Goal: Task Accomplishment & Management: Complete application form

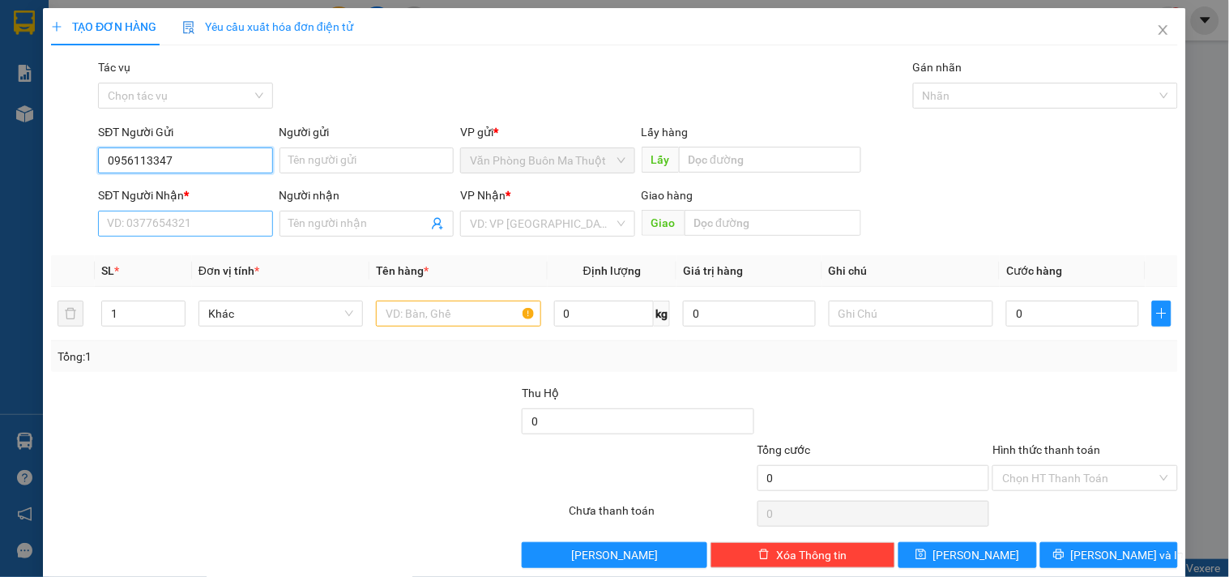
type input "0956113347"
click at [160, 219] on input "SĐT Người Nhận *" at bounding box center [185, 224] width 174 height 26
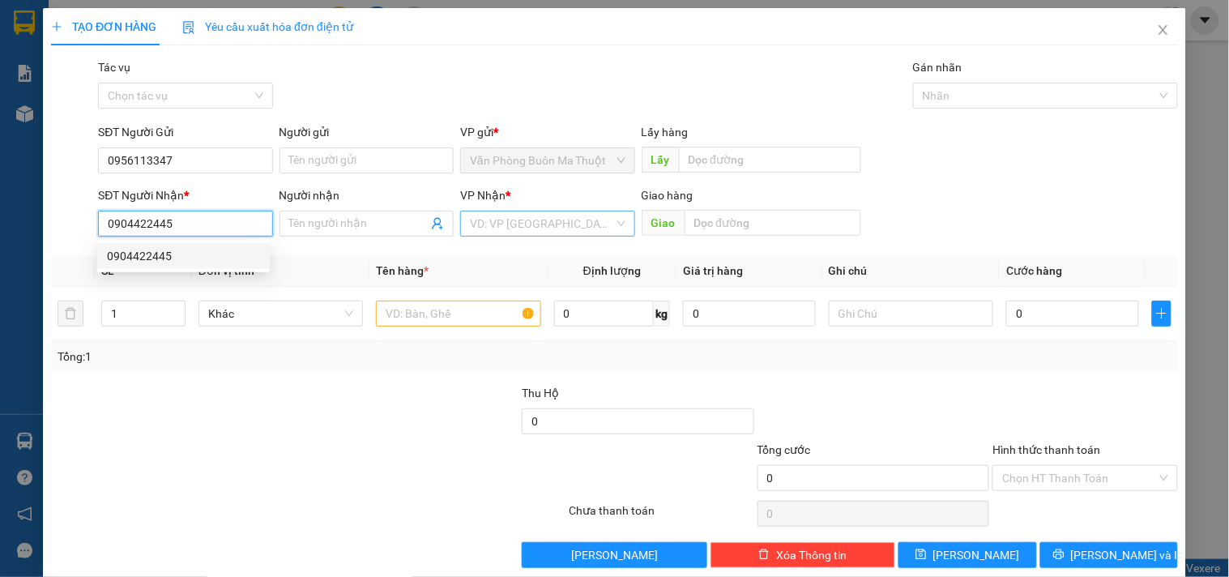
type input "0904422445"
click at [604, 223] on input "search" at bounding box center [541, 224] width 143 height 24
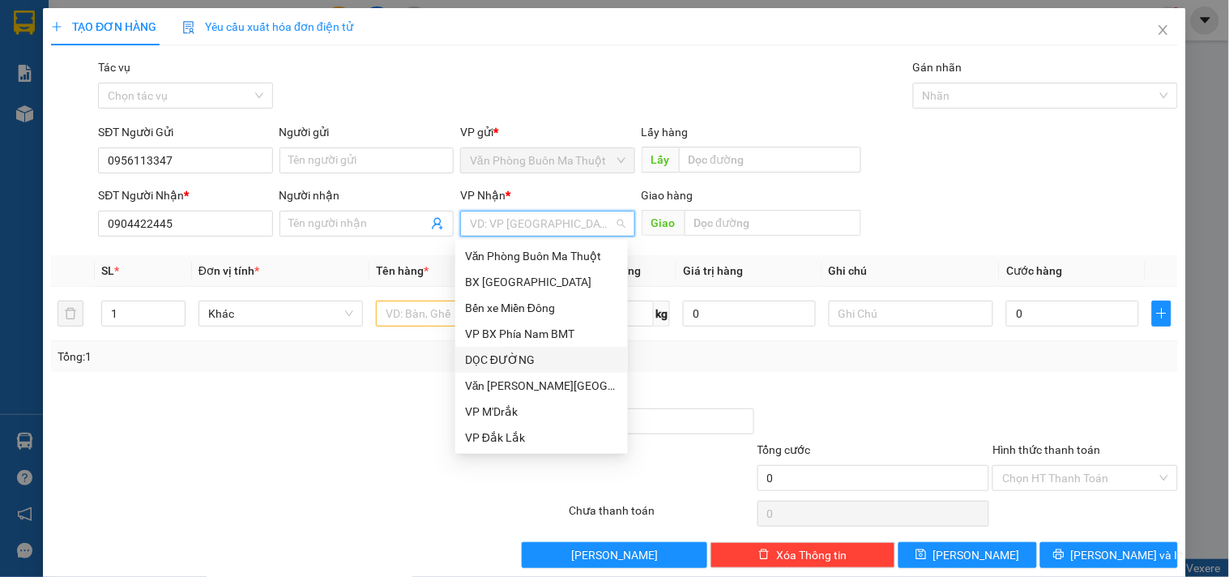
drag, startPoint x: 544, startPoint y: 357, endPoint x: 693, endPoint y: 237, distance: 191.9
click at [547, 357] on div "DỌC ĐƯỜNG" at bounding box center [541, 360] width 153 height 18
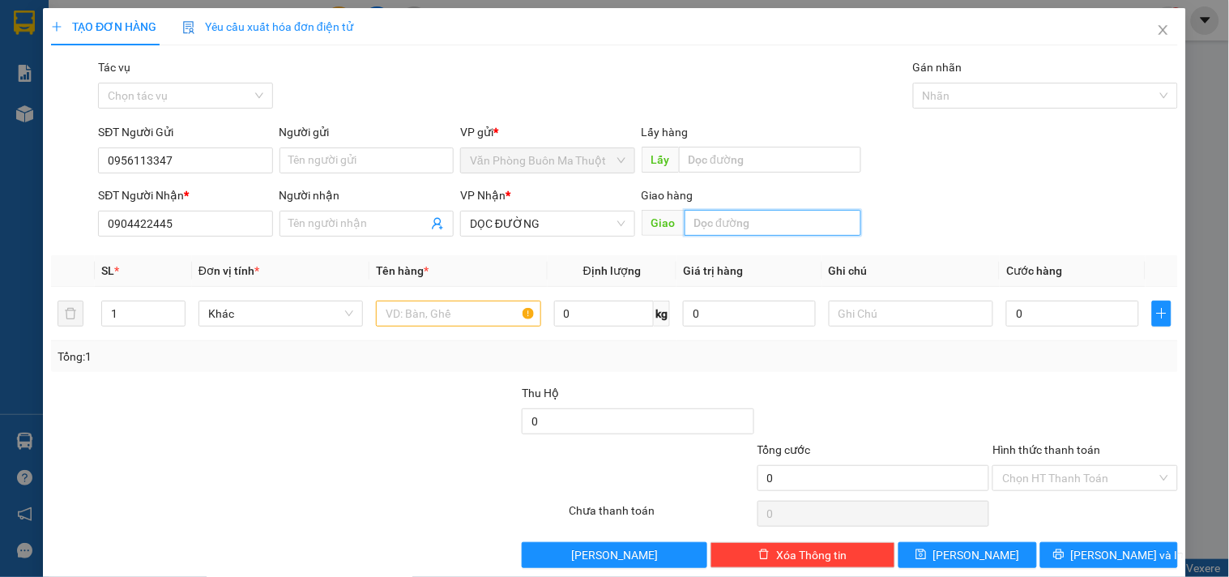
click at [711, 224] on input "text" at bounding box center [773, 223] width 177 height 26
type input "D"
type input "ĐỨC HÒA"
click at [455, 310] on input "text" at bounding box center [458, 314] width 165 height 26
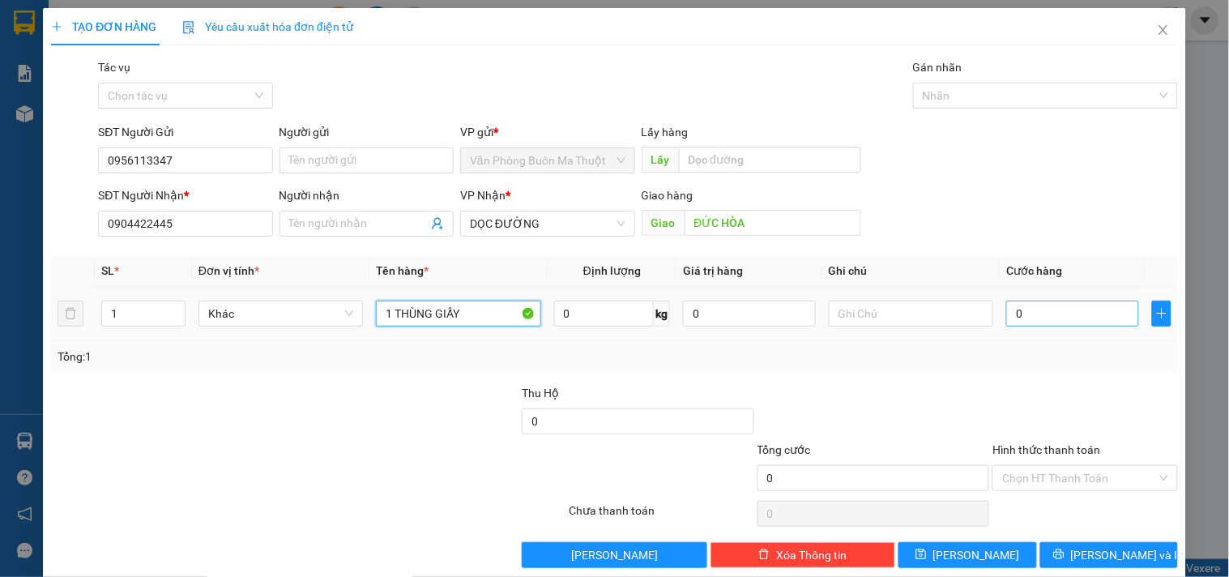
type input "1 THÙNG GIẤY"
click at [1027, 318] on input "0" at bounding box center [1073, 314] width 133 height 26
type input "06"
type input "6"
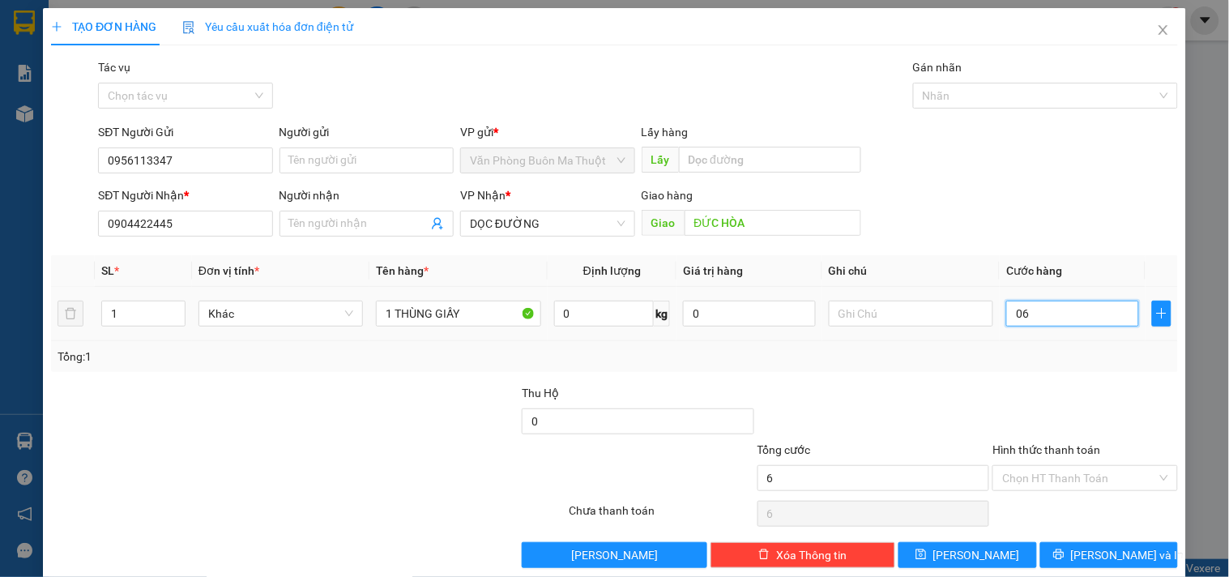
type input "060"
type input "60"
type input "0.600"
type input "600"
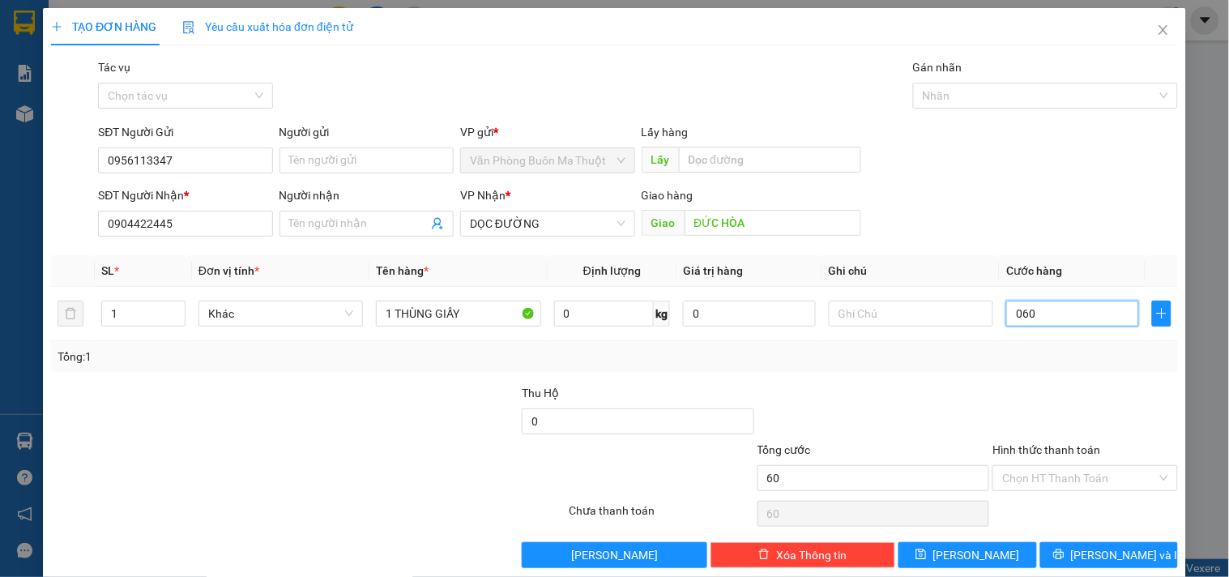
type input "600"
type input "06.000"
type input "6.000"
type input "060.000"
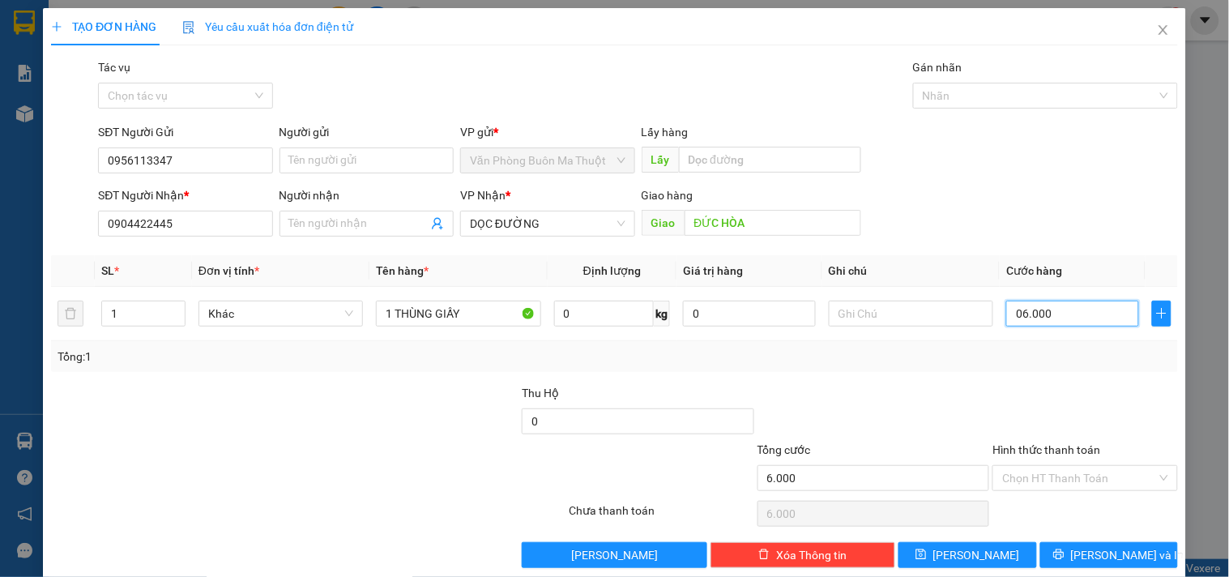
type input "60.000"
click at [1023, 476] on input "Hình thức thanh toán" at bounding box center [1080, 478] width 154 height 24
type input "60.000"
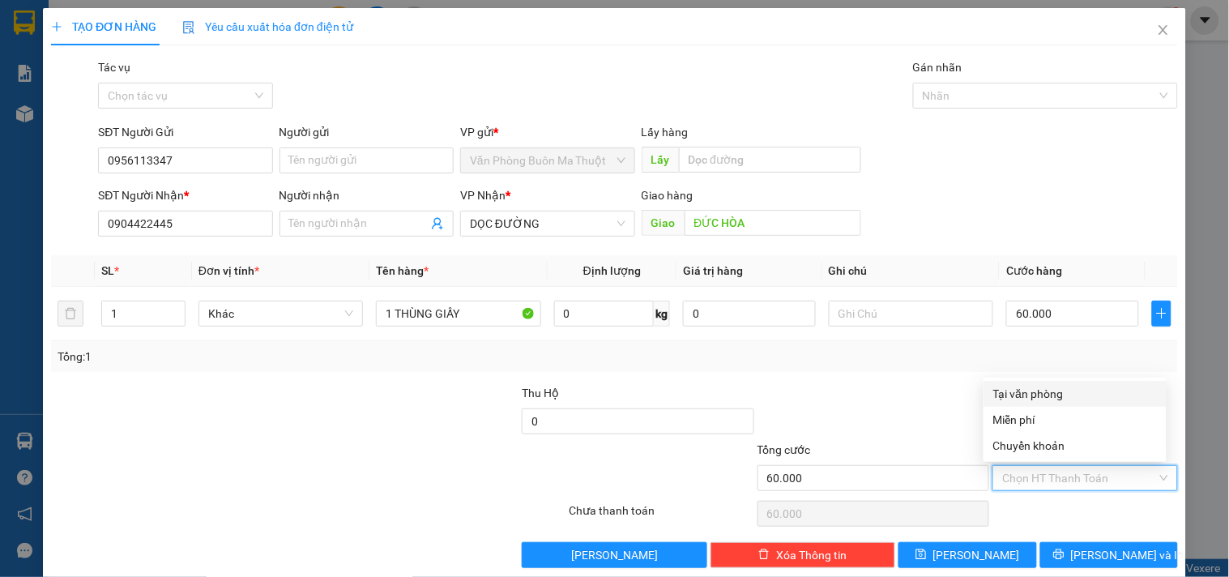
click at [1031, 392] on div "Tại văn phòng" at bounding box center [1076, 394] width 164 height 18
type input "0"
click at [1056, 394] on div "Tại văn phòng" at bounding box center [1076, 394] width 164 height 18
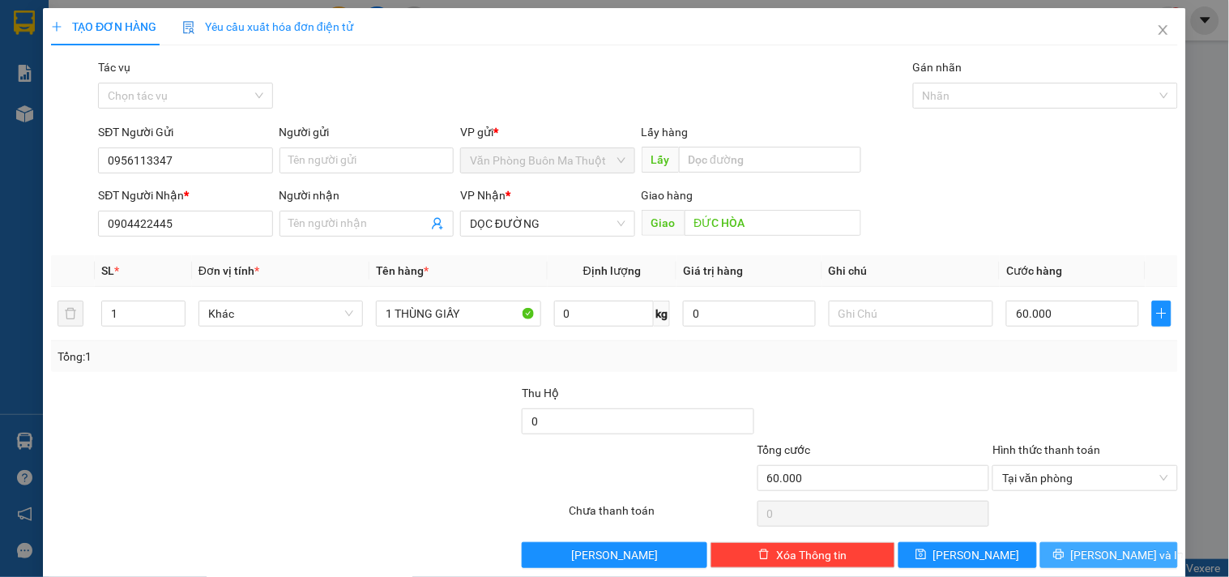
click at [1105, 559] on span "[PERSON_NAME] và In" at bounding box center [1127, 555] width 113 height 18
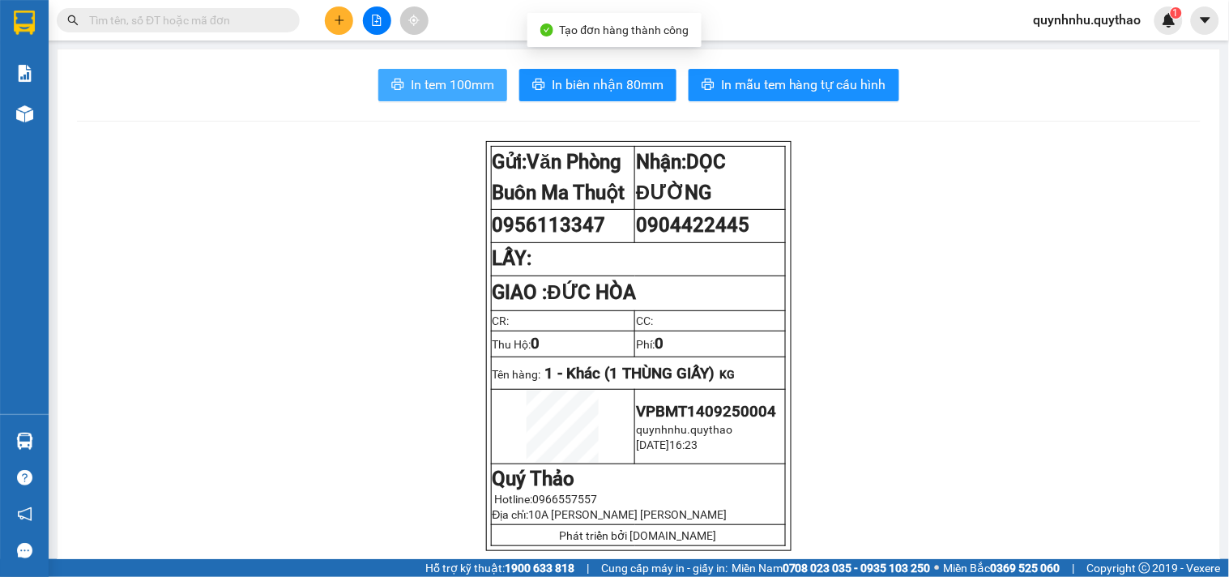
click at [455, 89] on span "In tem 100mm" at bounding box center [452, 85] width 83 height 20
click at [329, 28] on button at bounding box center [339, 20] width 28 height 28
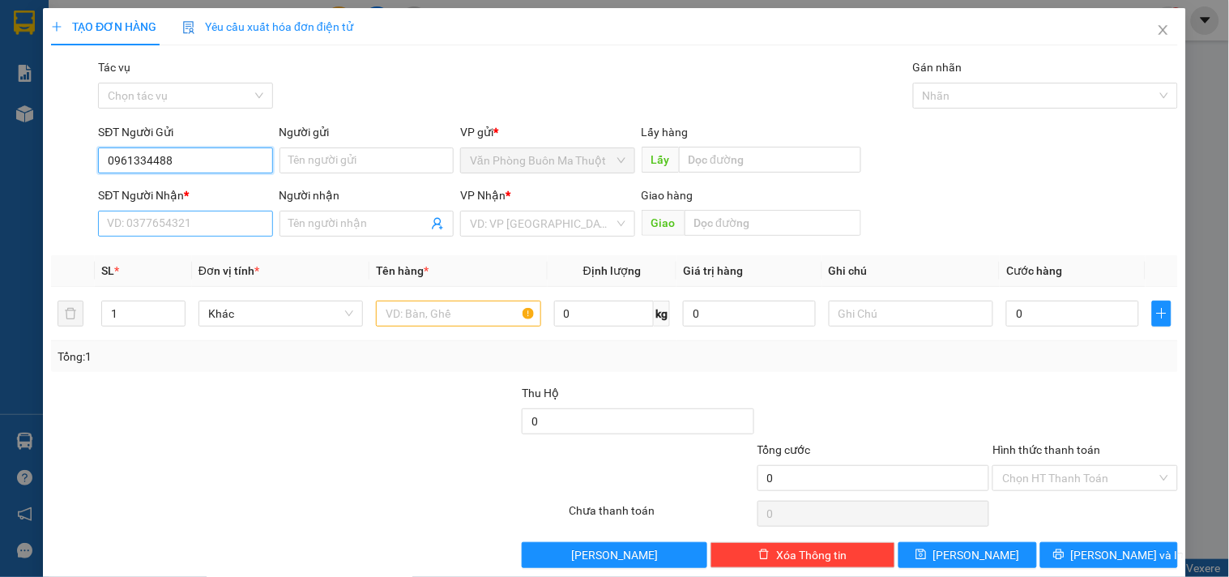
type input "0961334488"
click at [199, 229] on input "SĐT Người Nhận *" at bounding box center [185, 224] width 174 height 26
type input "0979480664"
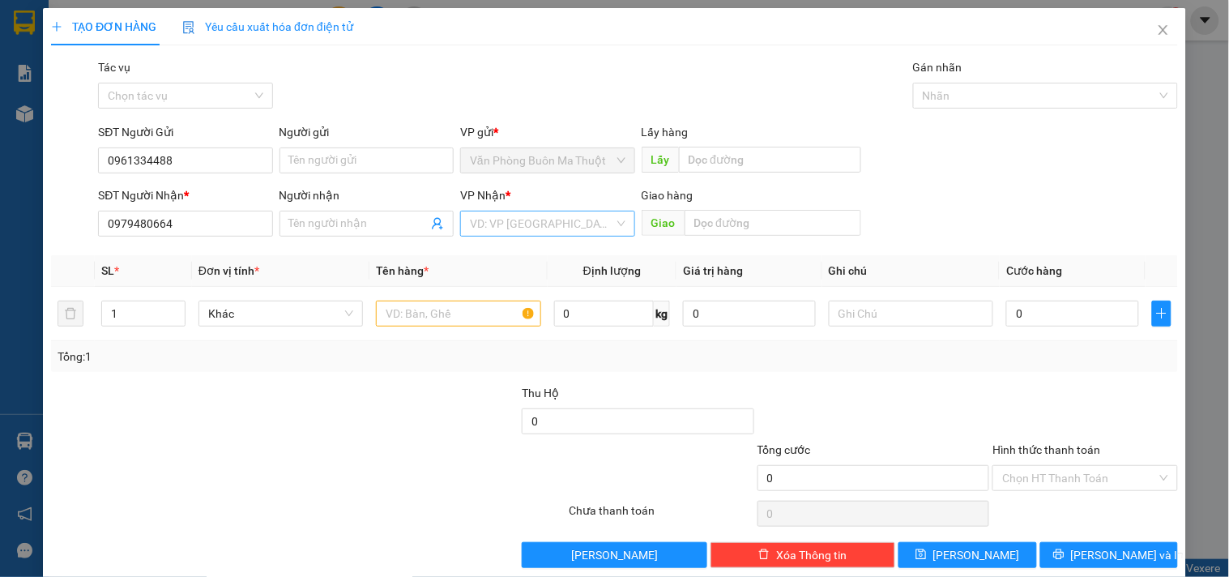
click at [529, 227] on input "search" at bounding box center [541, 224] width 143 height 24
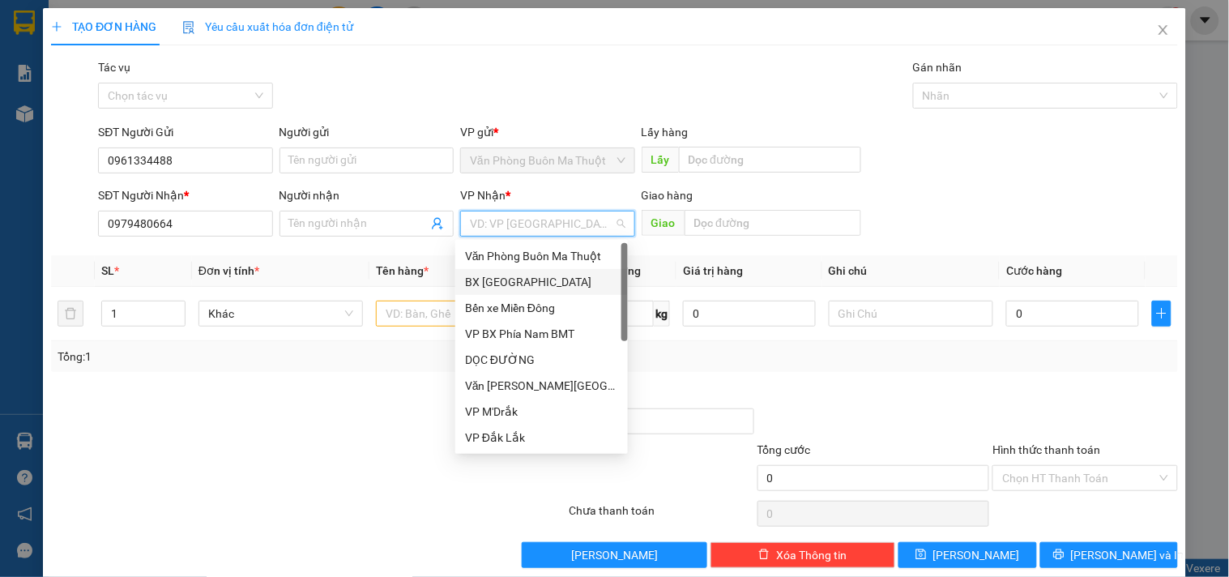
click at [524, 276] on div "BX [GEOGRAPHIC_DATA]" at bounding box center [541, 282] width 153 height 18
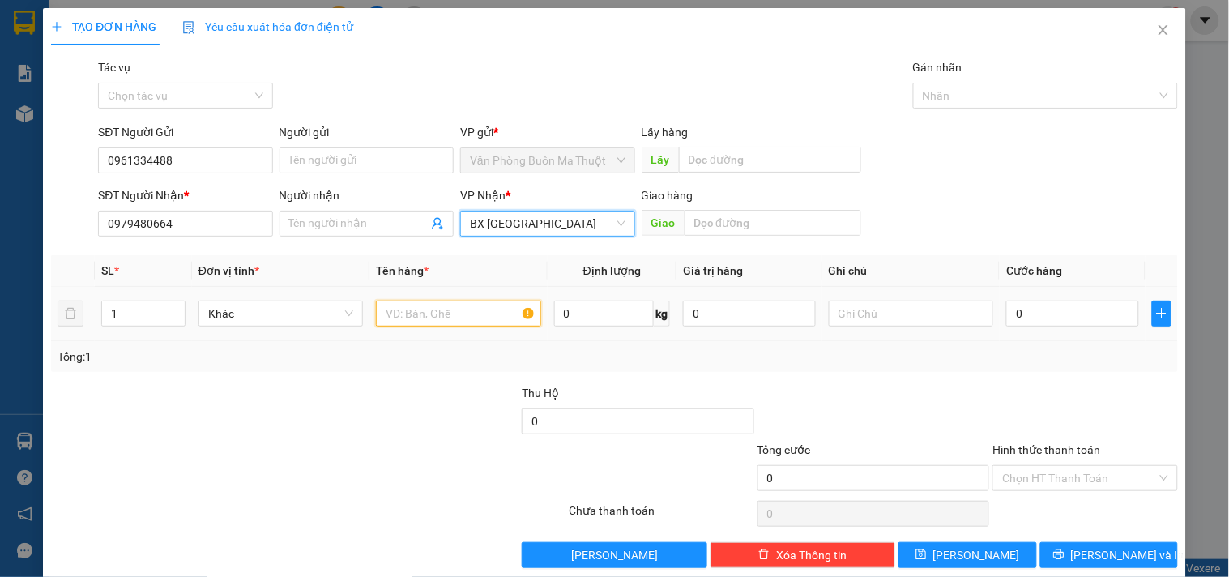
click at [417, 318] on input "text" at bounding box center [458, 314] width 165 height 26
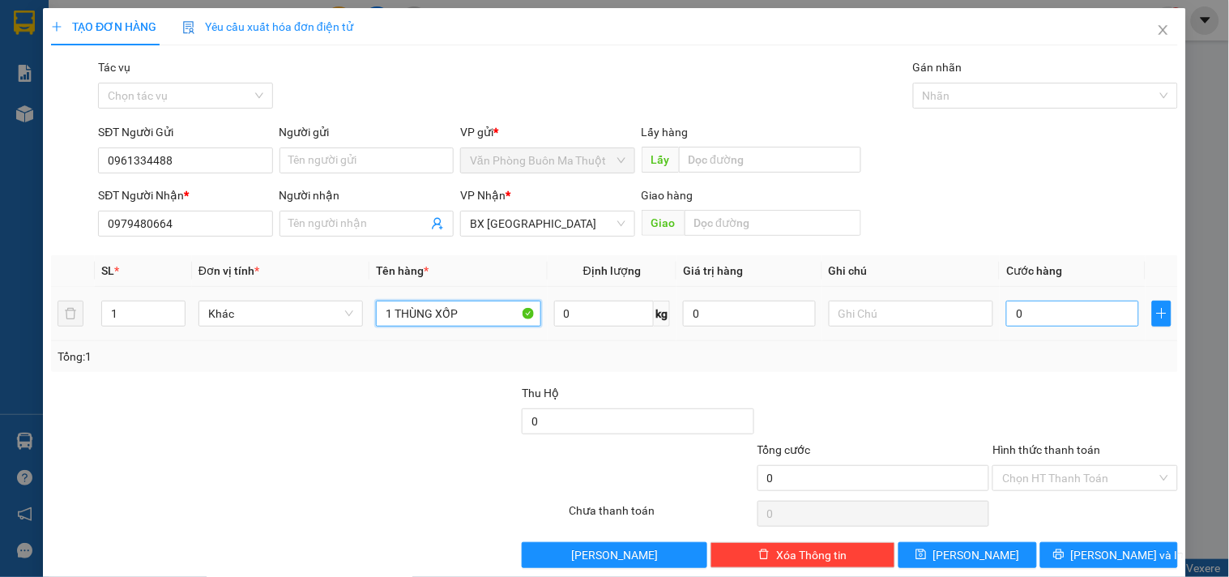
type input "1 THÙNG XỐP"
click at [1057, 310] on input "0" at bounding box center [1073, 314] width 133 height 26
type input "5"
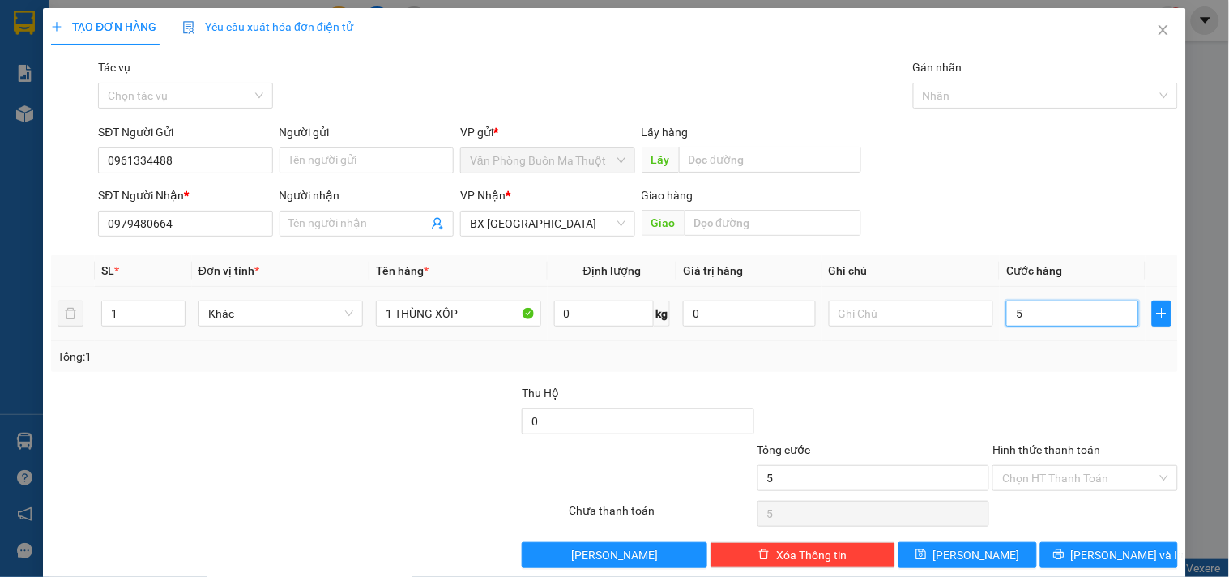
type input "50"
type input "500"
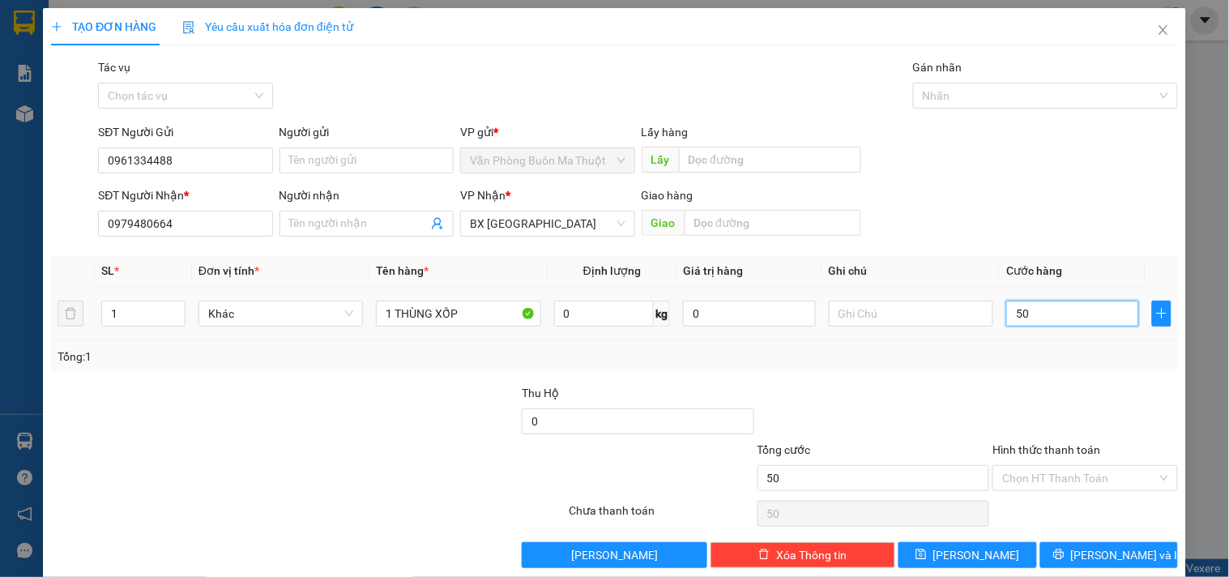
type input "500"
type input "5.000"
type input "50.000"
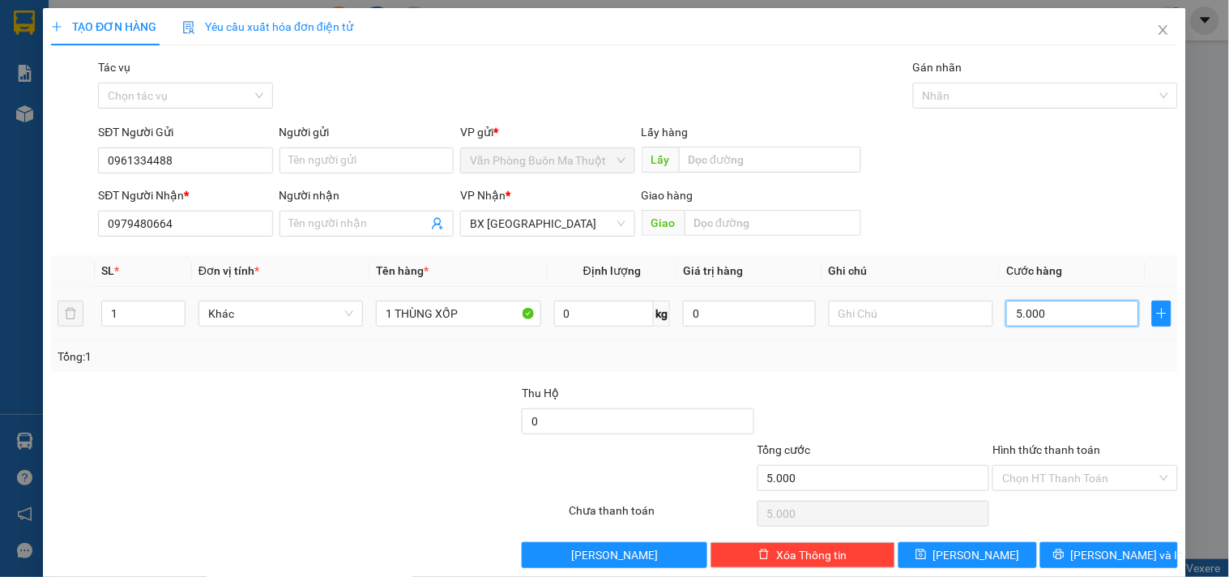
type input "50.000"
click at [1054, 483] on input "Hình thức thanh toán" at bounding box center [1080, 478] width 154 height 24
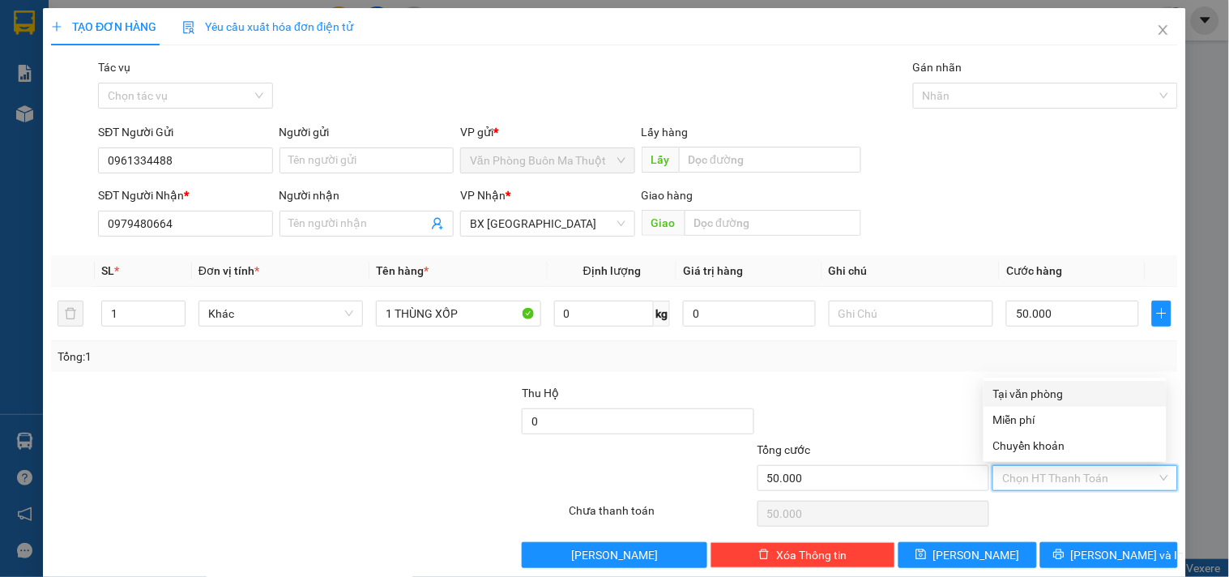
click at [1054, 391] on div "Tại văn phòng" at bounding box center [1076, 394] width 164 height 18
type input "0"
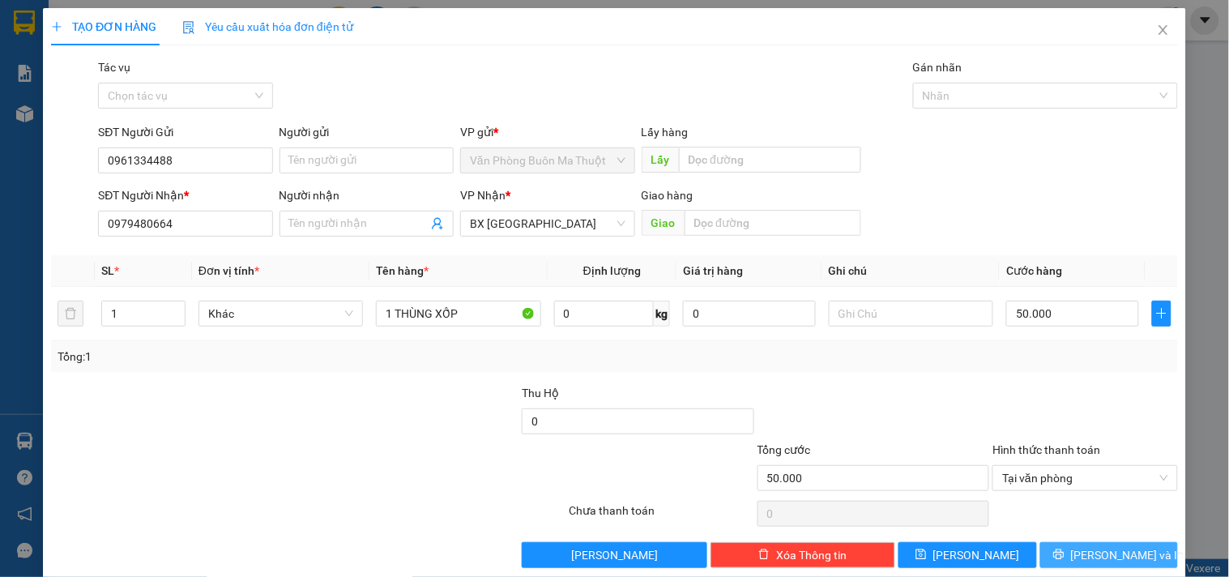
click at [1065, 553] on icon "printer" at bounding box center [1059, 554] width 11 height 11
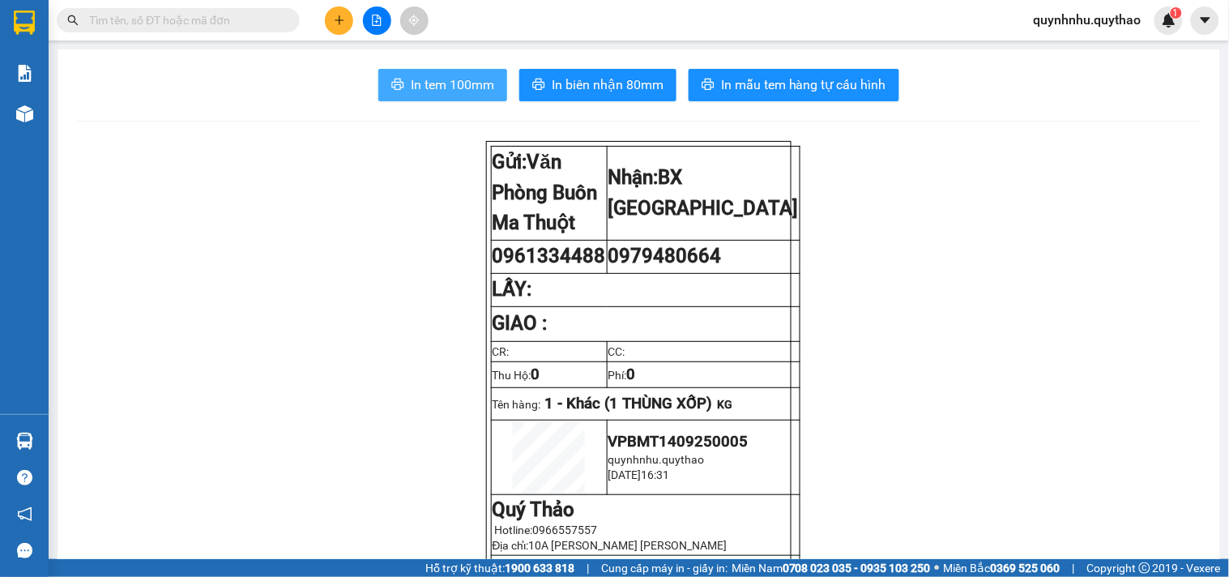
click at [411, 86] on span "In tem 100mm" at bounding box center [452, 85] width 83 height 20
click at [339, 15] on icon "plus" at bounding box center [339, 20] width 11 height 11
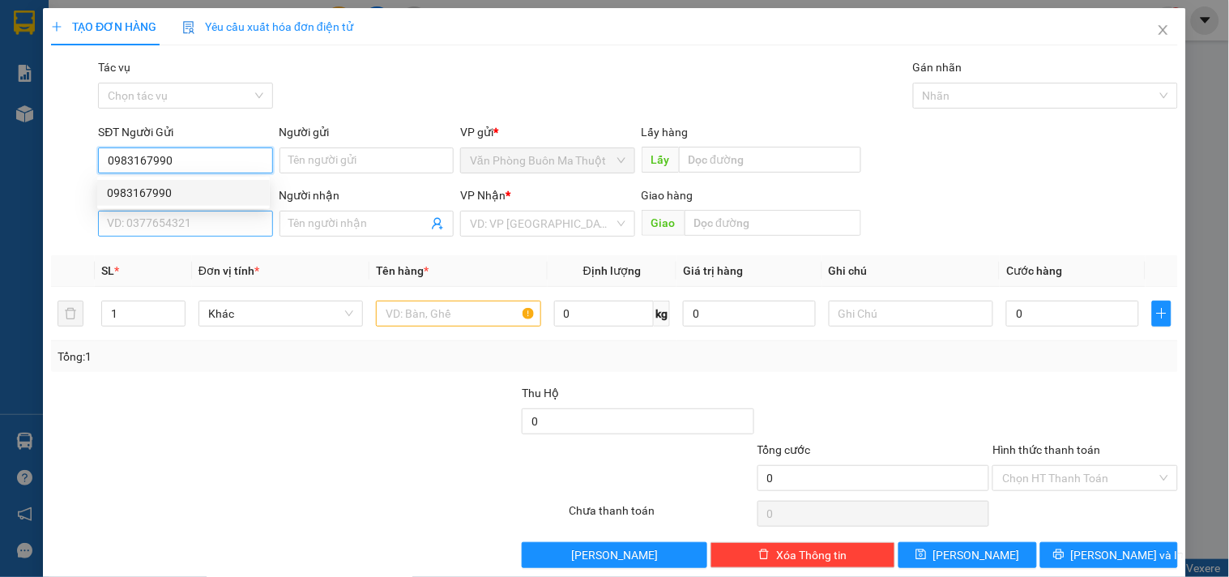
type input "0983167990"
click at [192, 221] on input "SĐT Người Nhận *" at bounding box center [185, 224] width 174 height 26
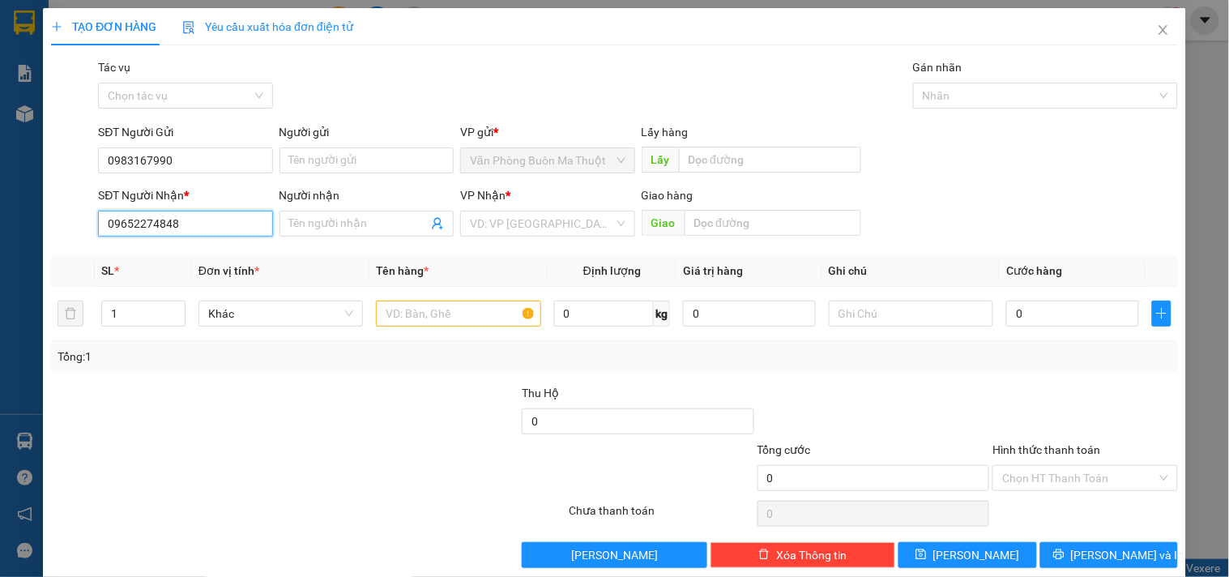
click at [142, 220] on input "09652274848" at bounding box center [185, 224] width 174 height 26
type input "0965274848"
click at [538, 224] on input "search" at bounding box center [541, 224] width 143 height 24
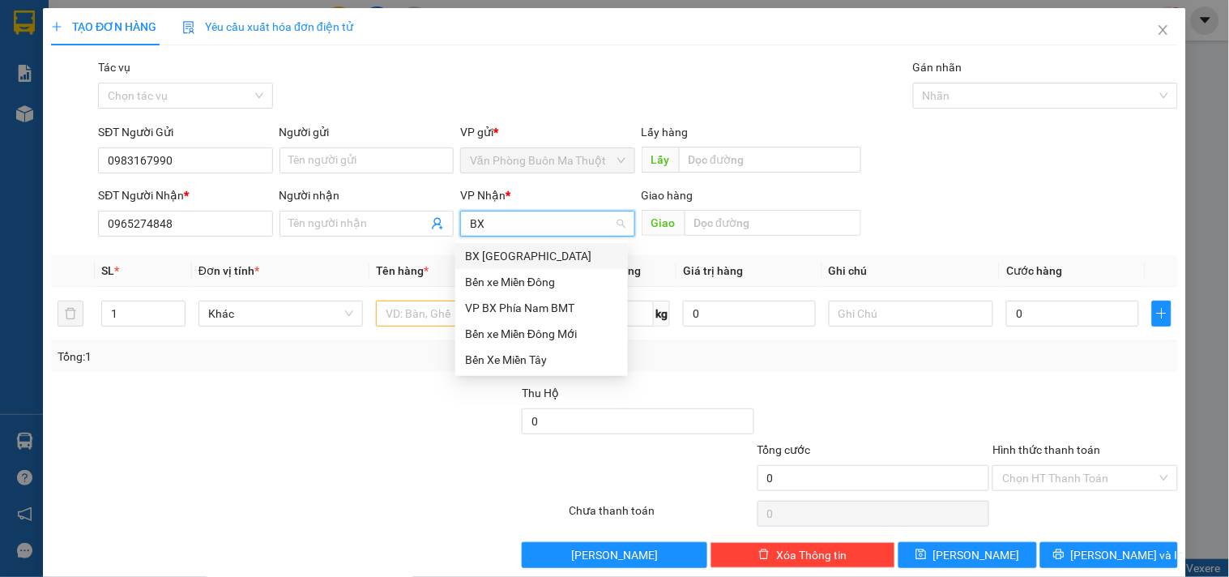
type input "B"
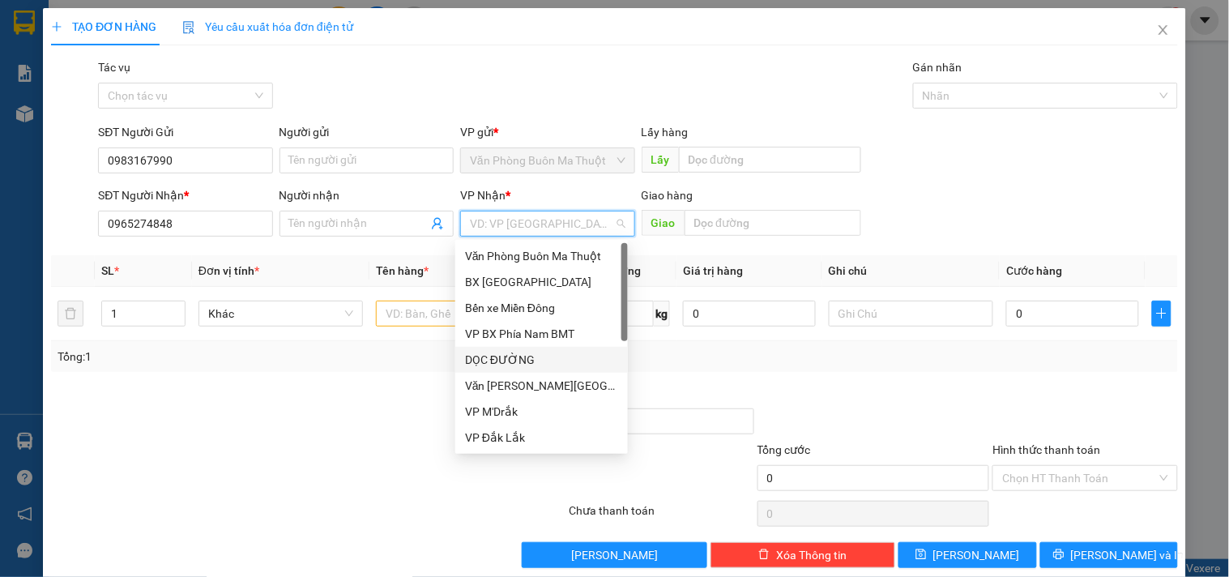
drag, startPoint x: 556, startPoint y: 362, endPoint x: 595, endPoint y: 278, distance: 92.8
click at [555, 359] on div "DỌC ĐƯỜNG" at bounding box center [541, 360] width 153 height 18
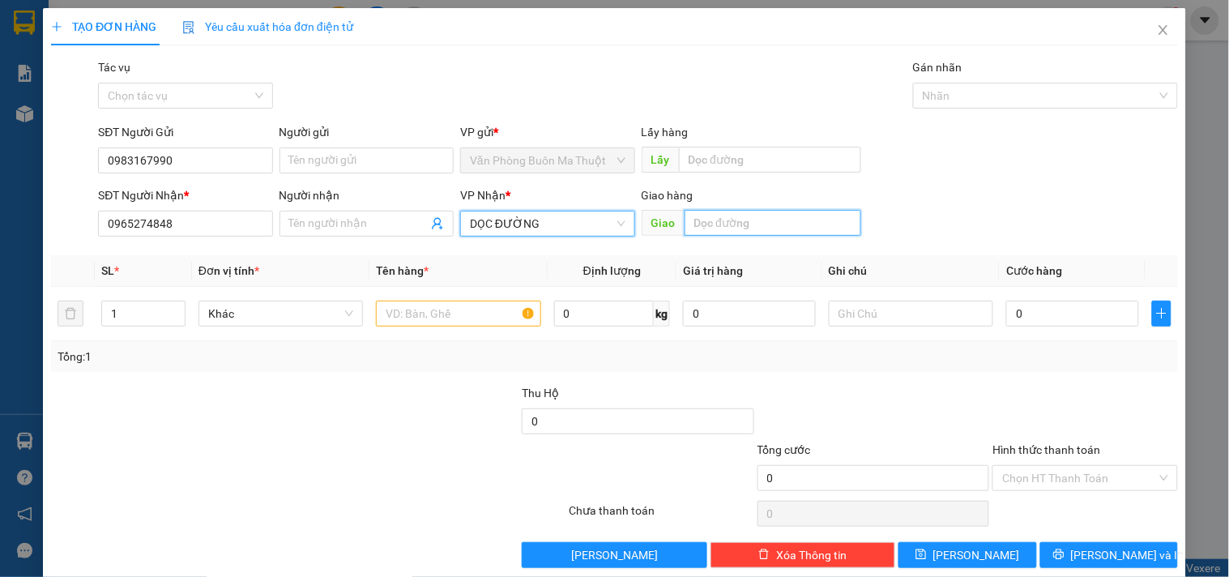
click at [724, 222] on input "text" at bounding box center [773, 223] width 177 height 26
type input "BXLA"
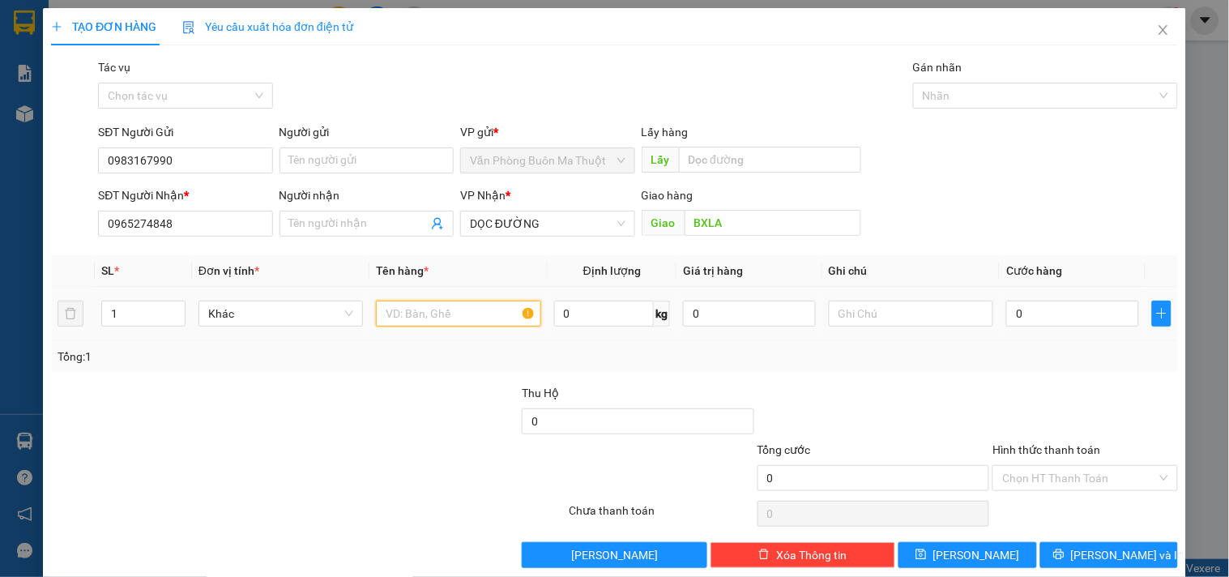
click at [484, 312] on input "text" at bounding box center [458, 314] width 165 height 26
type input "2 THÙNG GIẤY"
click at [1035, 318] on input "0" at bounding box center [1073, 314] width 133 height 26
type input "4"
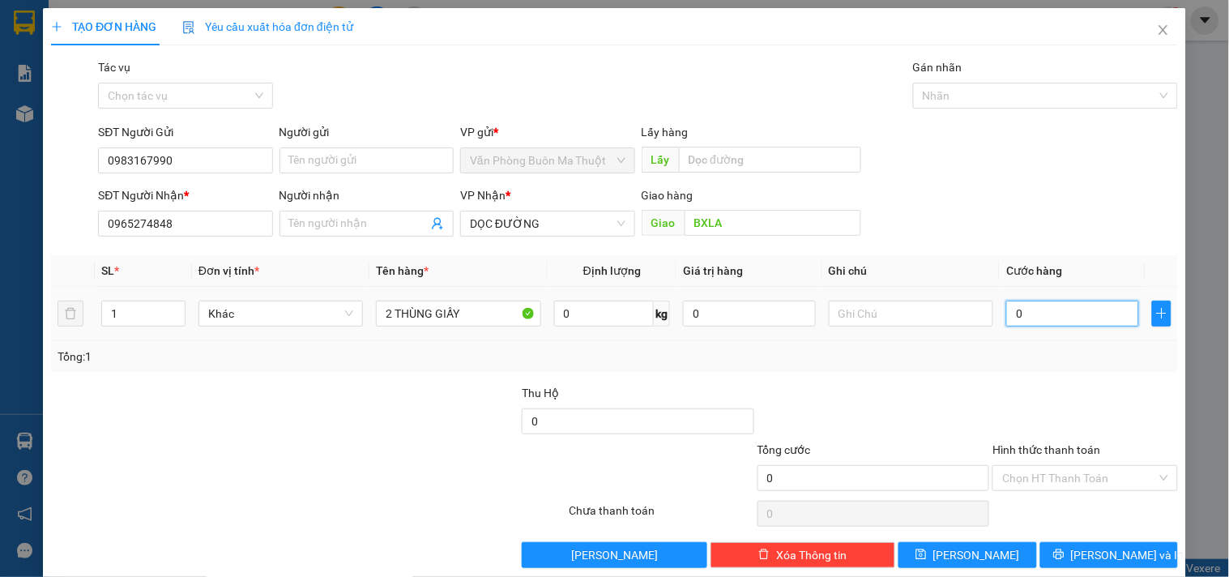
type input "4"
type input "40"
type input "4.001"
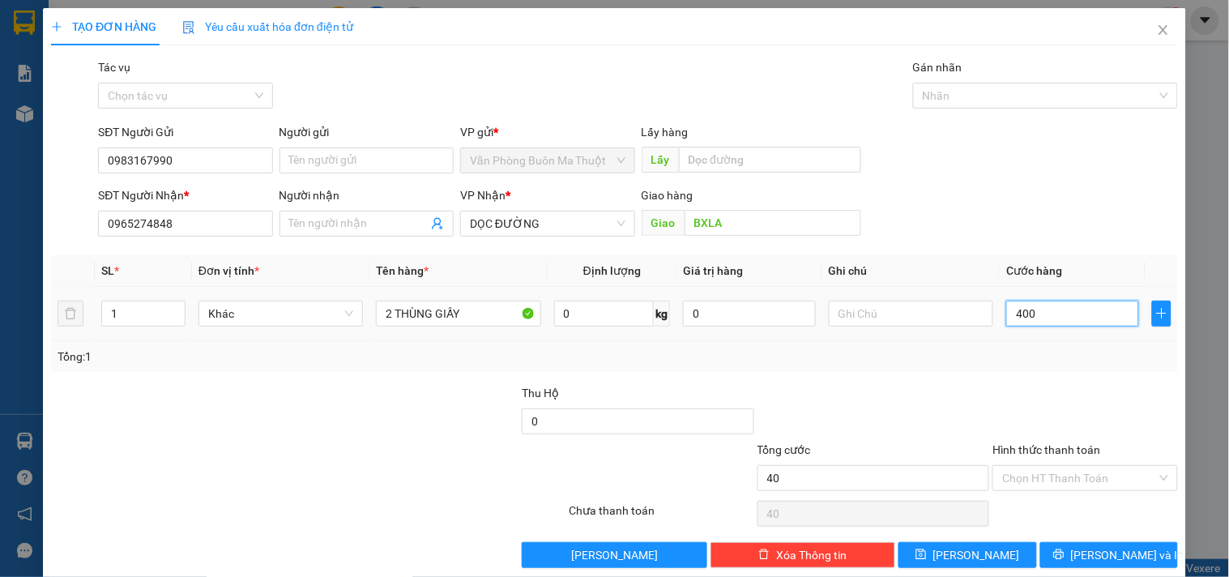
type input "4.001"
type input "400"
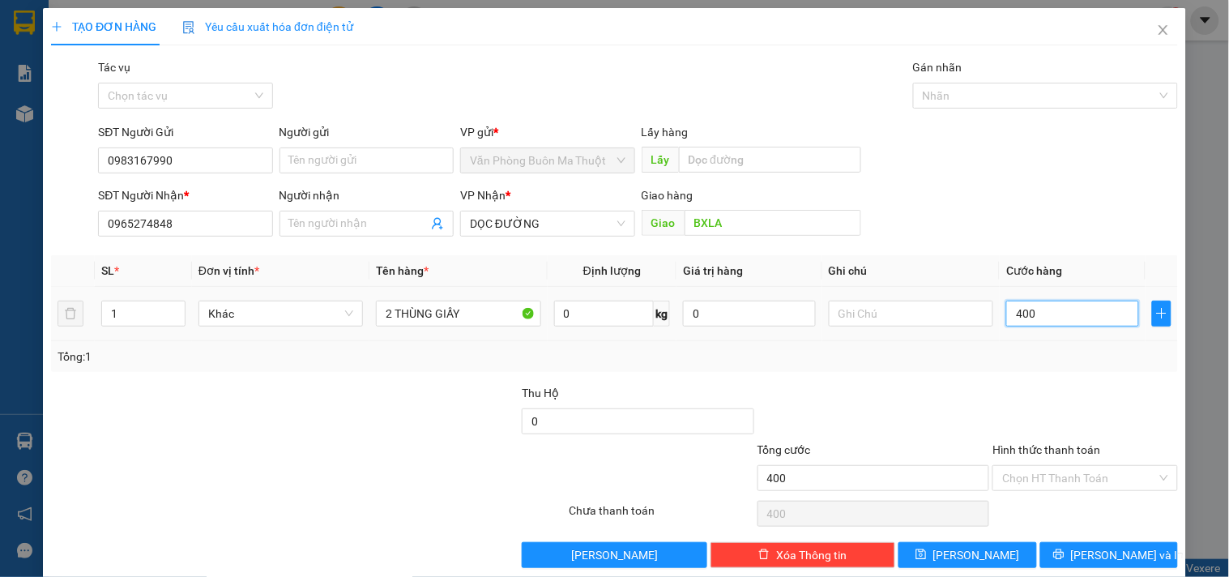
type input "40"
type input "4"
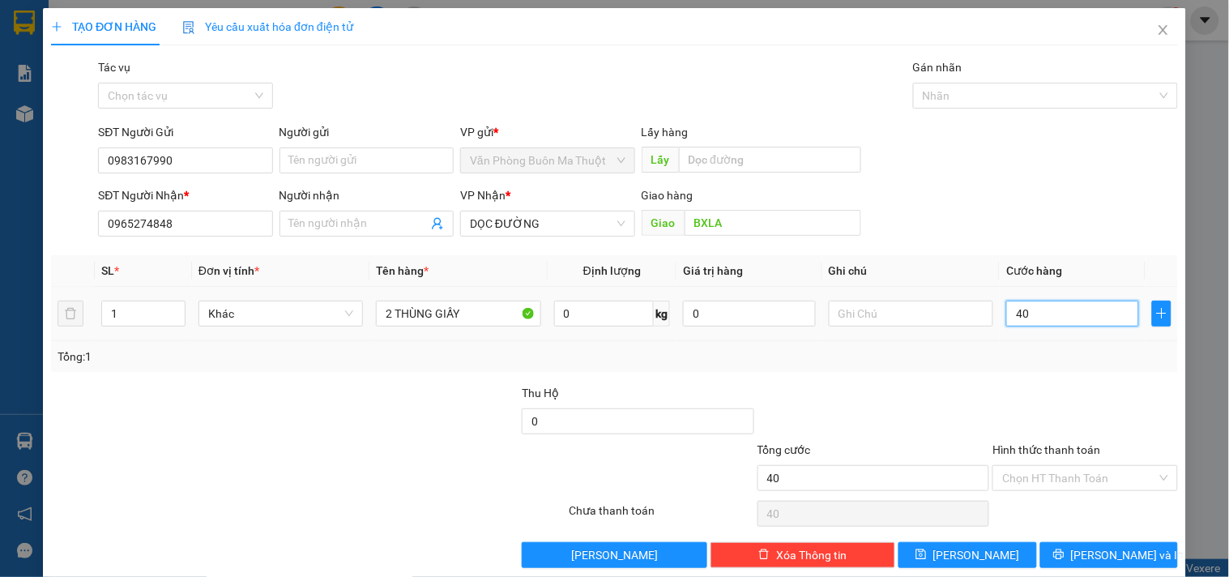
type input "4"
type input "0"
type input "01"
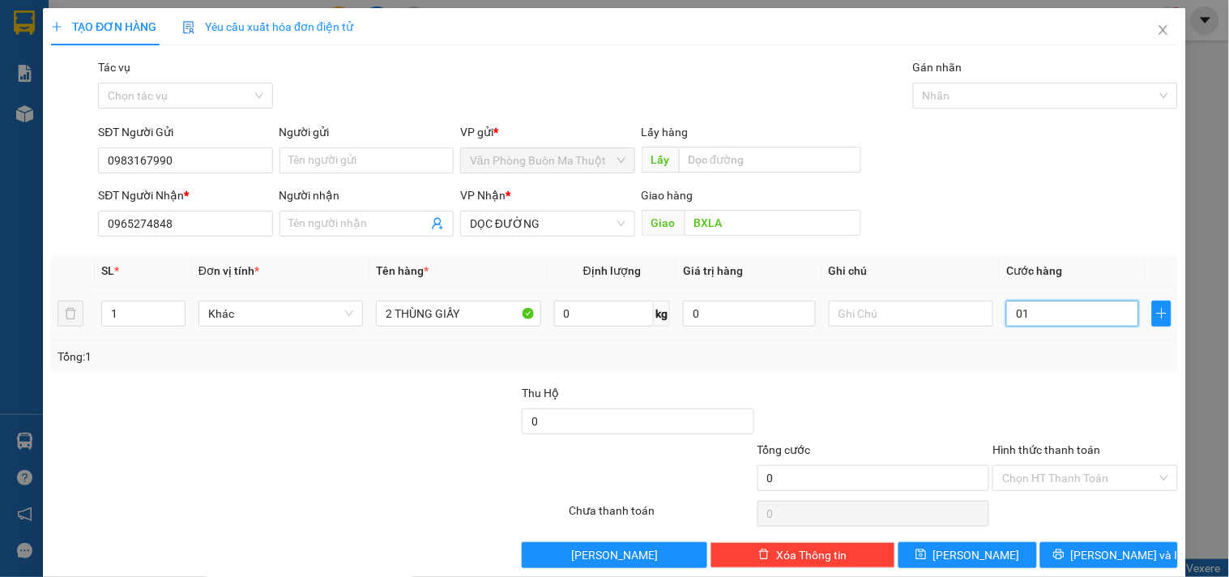
type input "1"
type input "010"
type input "10"
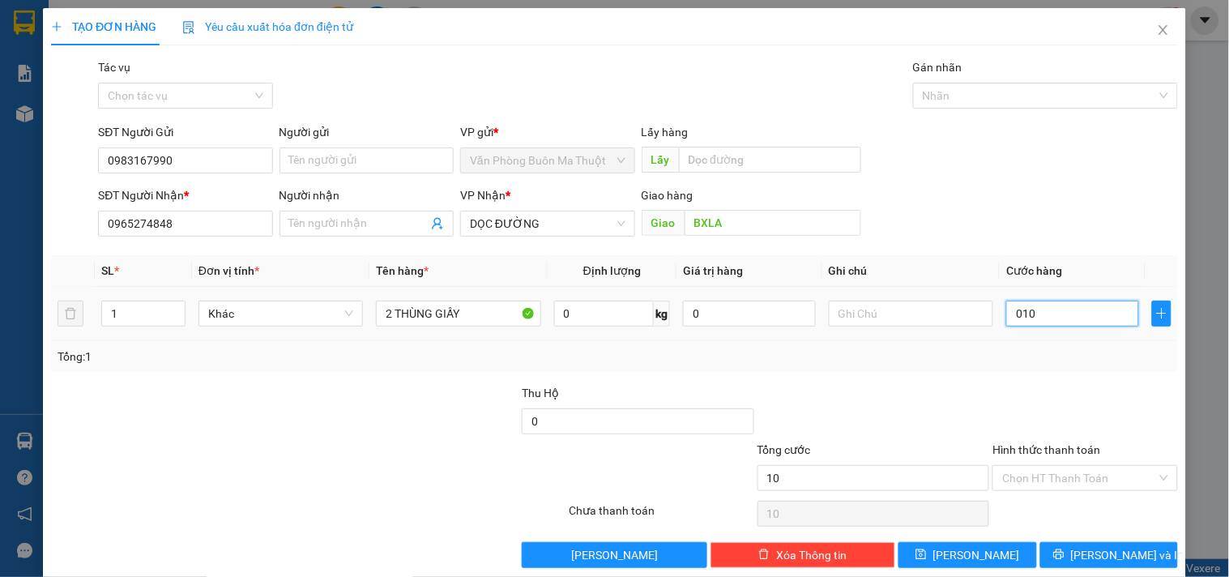
type input "0.100"
type input "100"
type input "01.000"
type input "1.000"
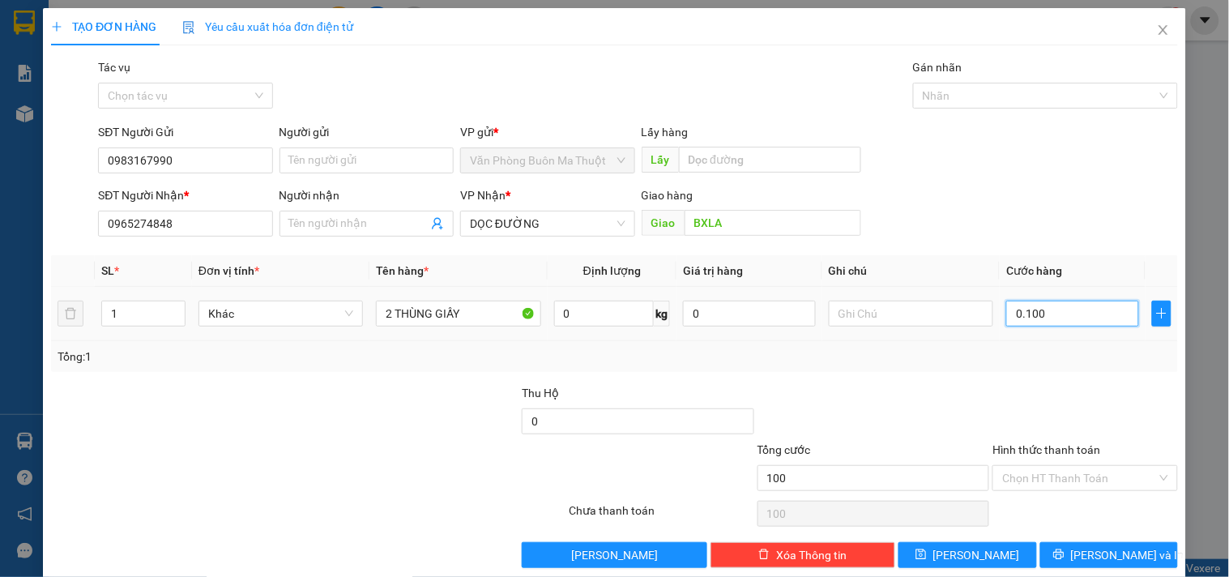
type input "1.000"
type input "010.000"
type input "10.000"
type input "0.100.000"
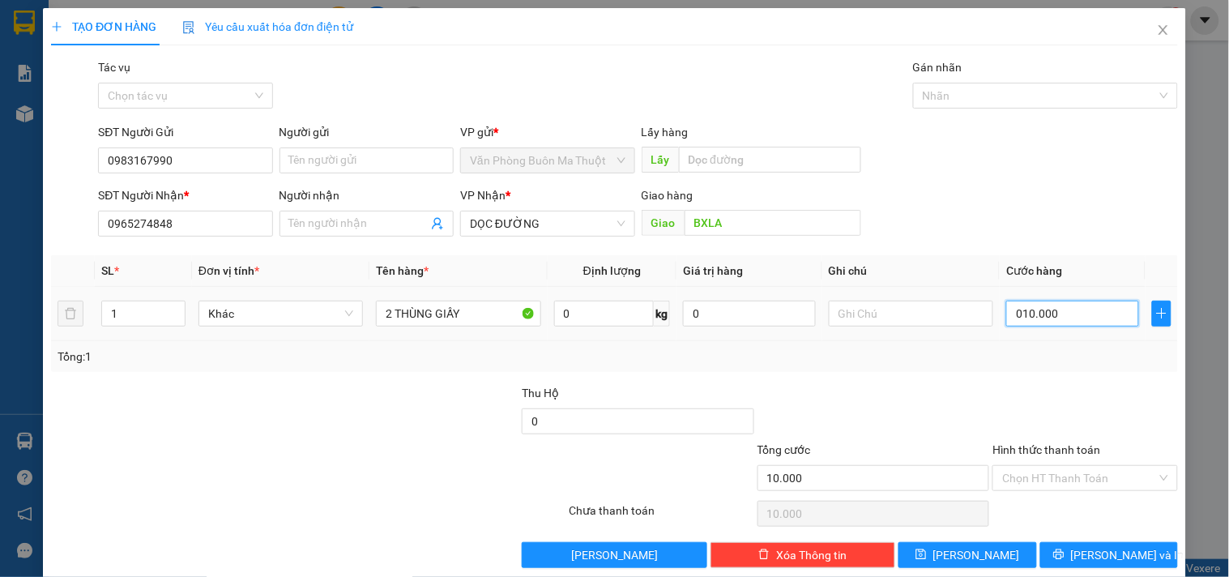
type input "100.000"
type input "01.000.000"
type input "1.000.000"
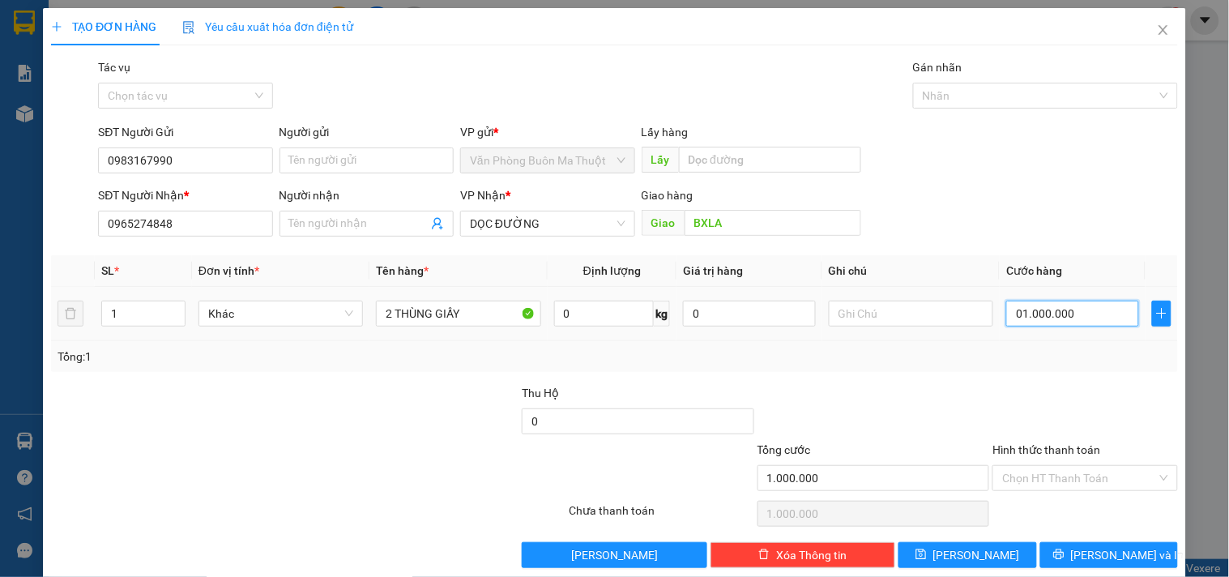
type input "0.100.000"
type input "100.000"
click at [1090, 483] on input "Hình thức thanh toán" at bounding box center [1080, 478] width 154 height 24
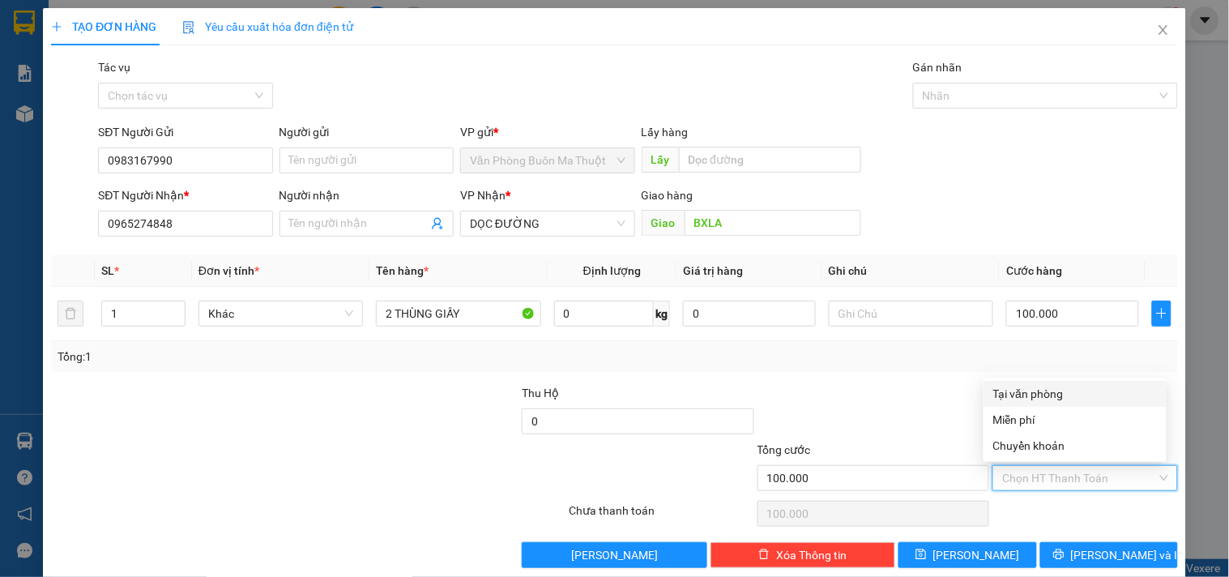
drag, startPoint x: 1030, startPoint y: 393, endPoint x: 1048, endPoint y: 454, distance: 63.3
click at [1031, 393] on div "Tại văn phòng" at bounding box center [1076, 394] width 164 height 18
type input "0"
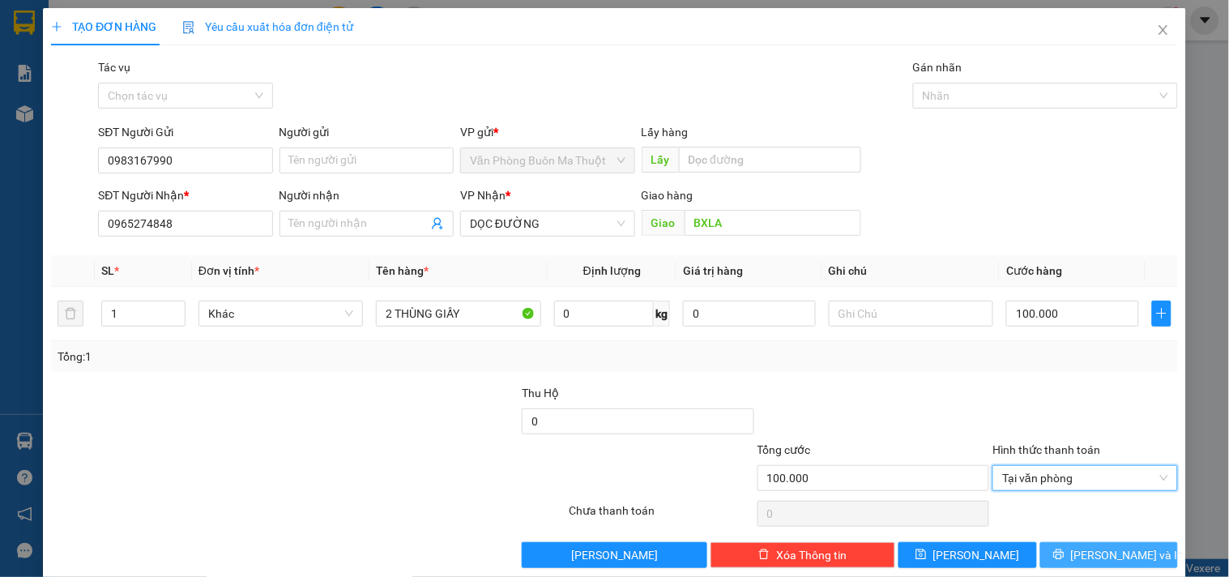
click at [1080, 554] on button "[PERSON_NAME] và In" at bounding box center [1110, 555] width 138 height 26
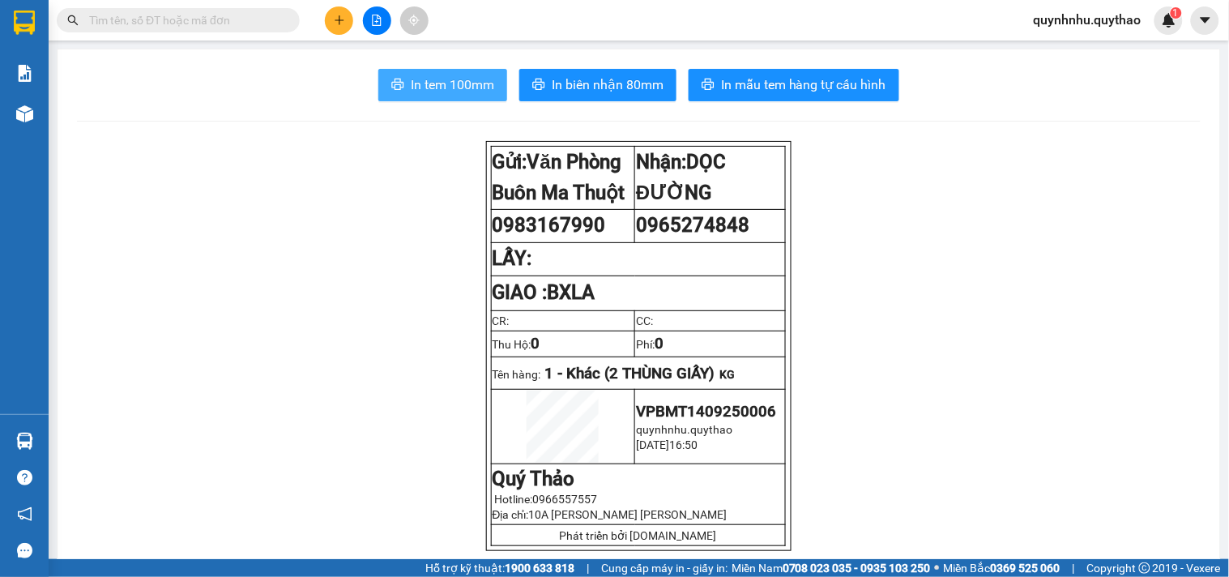
click at [416, 86] on span "In tem 100mm" at bounding box center [452, 85] width 83 height 20
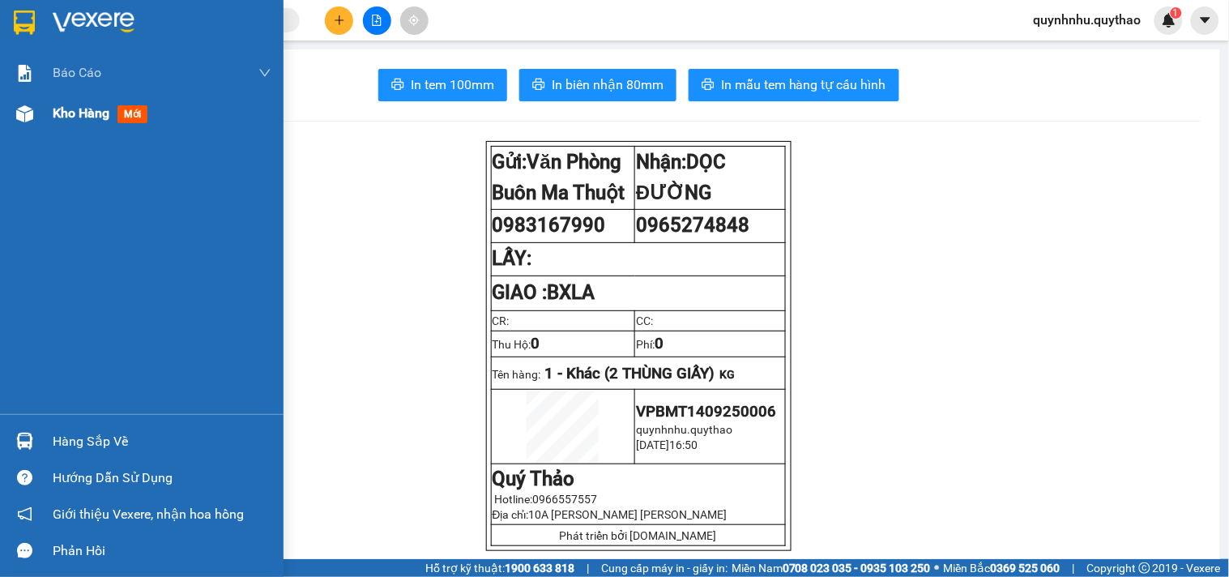
click at [79, 115] on span "Kho hàng" at bounding box center [81, 112] width 57 height 15
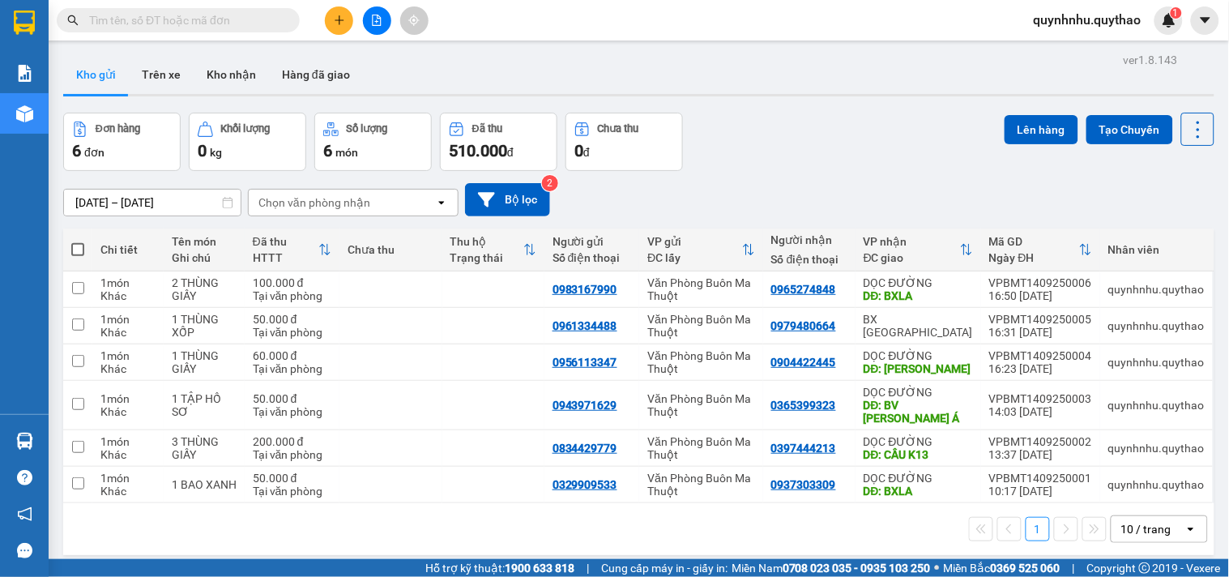
click at [1125, 24] on span "quynhnhu.quythao" at bounding box center [1088, 20] width 134 height 20
click at [1080, 45] on span "Đăng xuất" at bounding box center [1095, 50] width 102 height 18
